Goal: Task Accomplishment & Management: Use online tool/utility

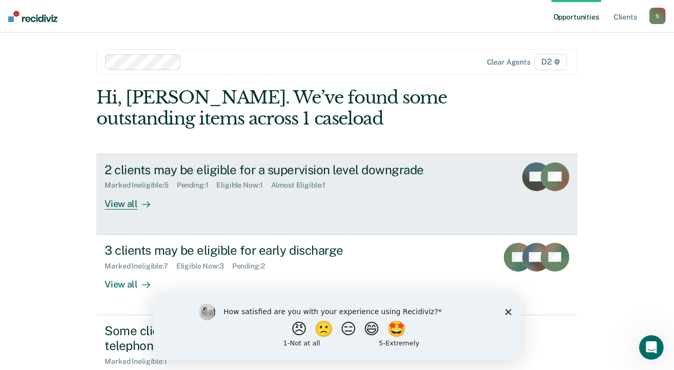
click at [124, 203] on div "View all" at bounding box center [133, 200] width 57 height 20
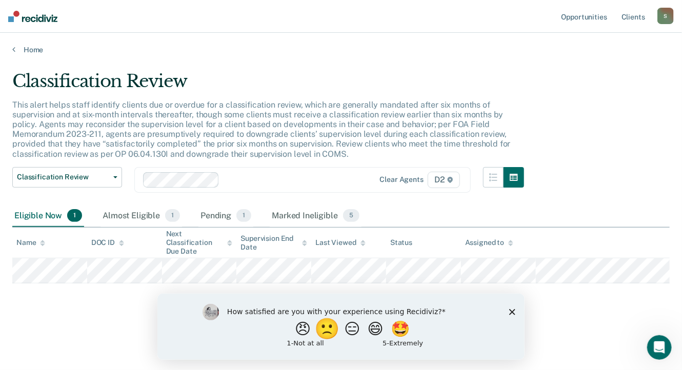
click at [325, 332] on button "🙁" at bounding box center [328, 328] width 28 height 21
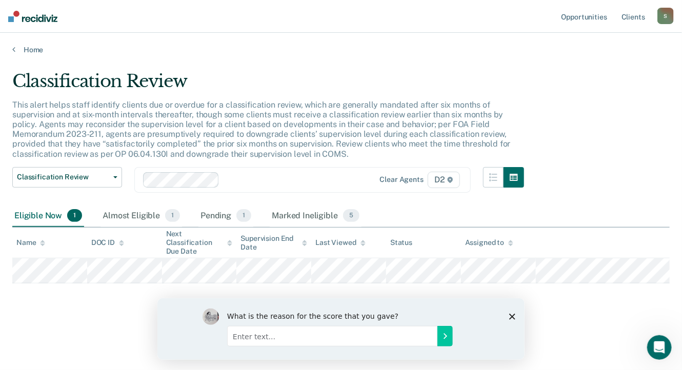
click at [511, 315] on icon "Close survey" at bounding box center [512, 316] width 6 height 6
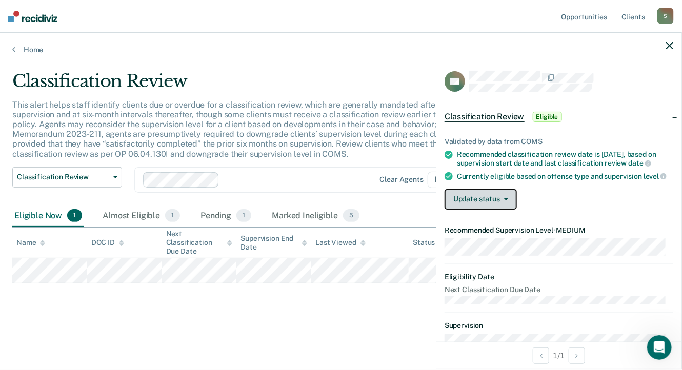
click at [505, 201] on icon "button" at bounding box center [506, 199] width 4 height 2
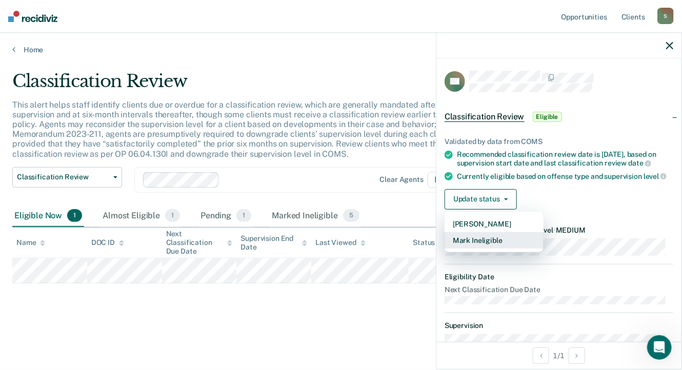
click at [486, 245] on button "Mark Ineligible" at bounding box center [494, 240] width 99 height 16
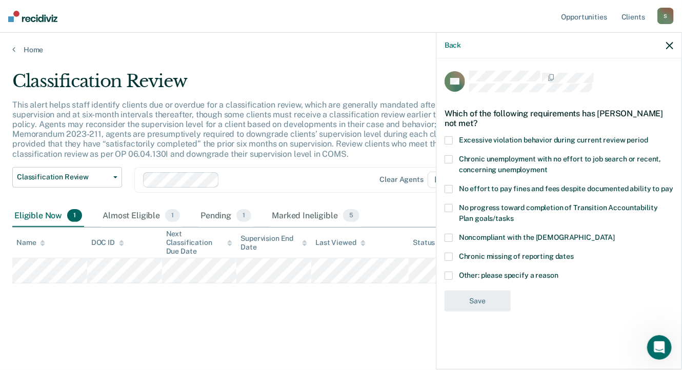
click at [448, 138] on span at bounding box center [449, 140] width 8 height 8
click at [648, 136] on input "Excessive violation behavior during current review period" at bounding box center [648, 136] width 0 height 0
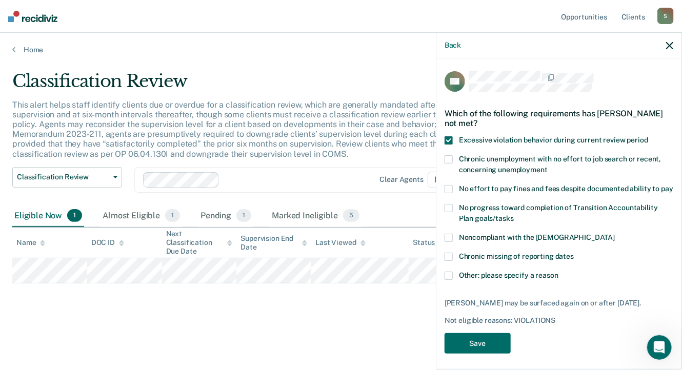
scroll to position [23, 0]
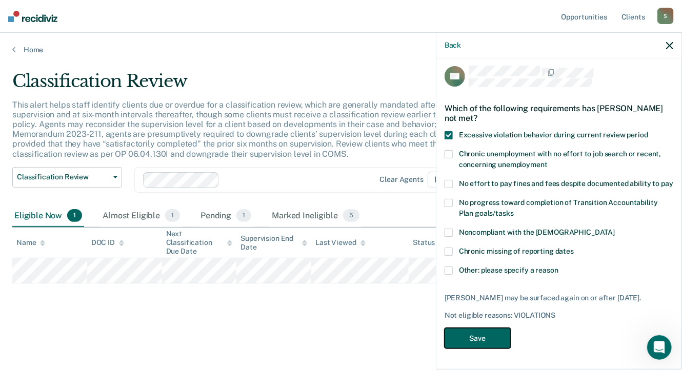
click at [488, 336] on button "Save" at bounding box center [478, 338] width 66 height 21
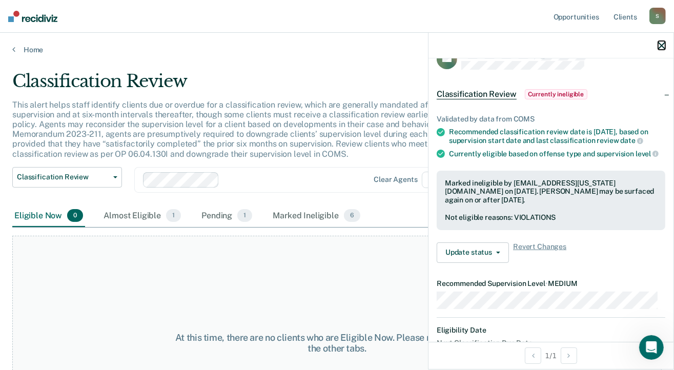
click at [664, 44] on icon "button" at bounding box center [661, 45] width 7 height 7
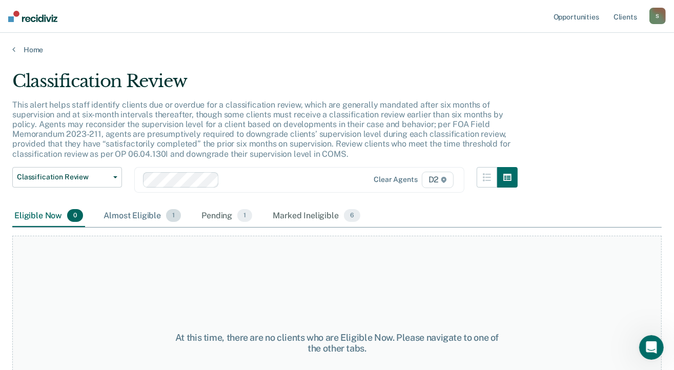
click at [143, 214] on div "Almost Eligible 1" at bounding box center [143, 216] width 82 height 23
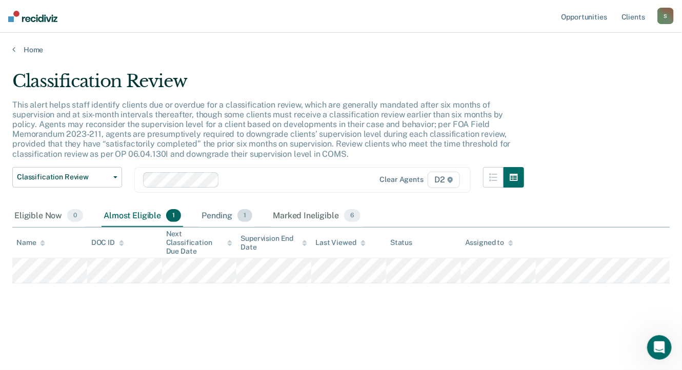
click at [219, 215] on div "Pending 1" at bounding box center [226, 216] width 55 height 23
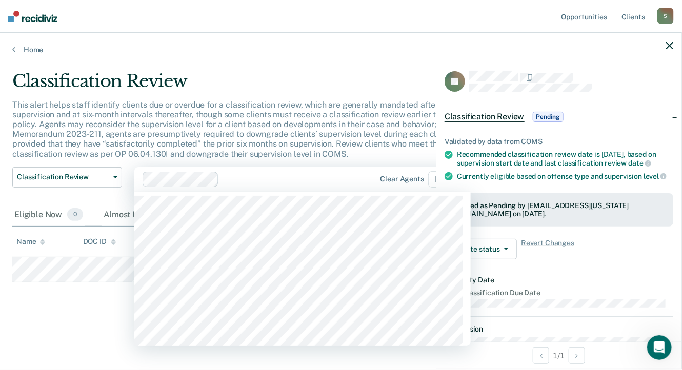
click at [324, 182] on div at bounding box center [294, 179] width 143 height 12
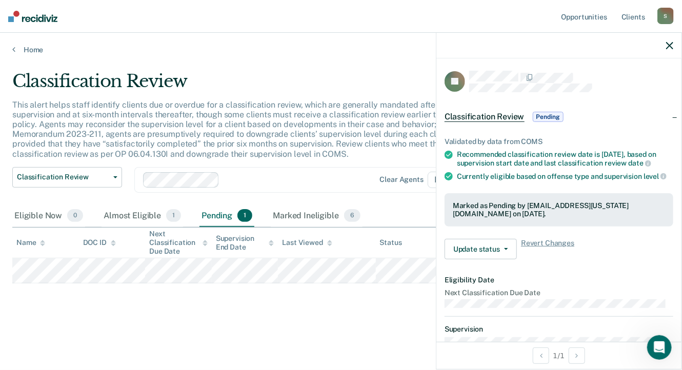
click at [319, 140] on p "This alert helps staff identify clients due or overdue for a classification rev…" at bounding box center [261, 129] width 498 height 59
click at [669, 47] on icon "button" at bounding box center [669, 45] width 7 height 7
